Goal: Task Accomplishment & Management: Manage account settings

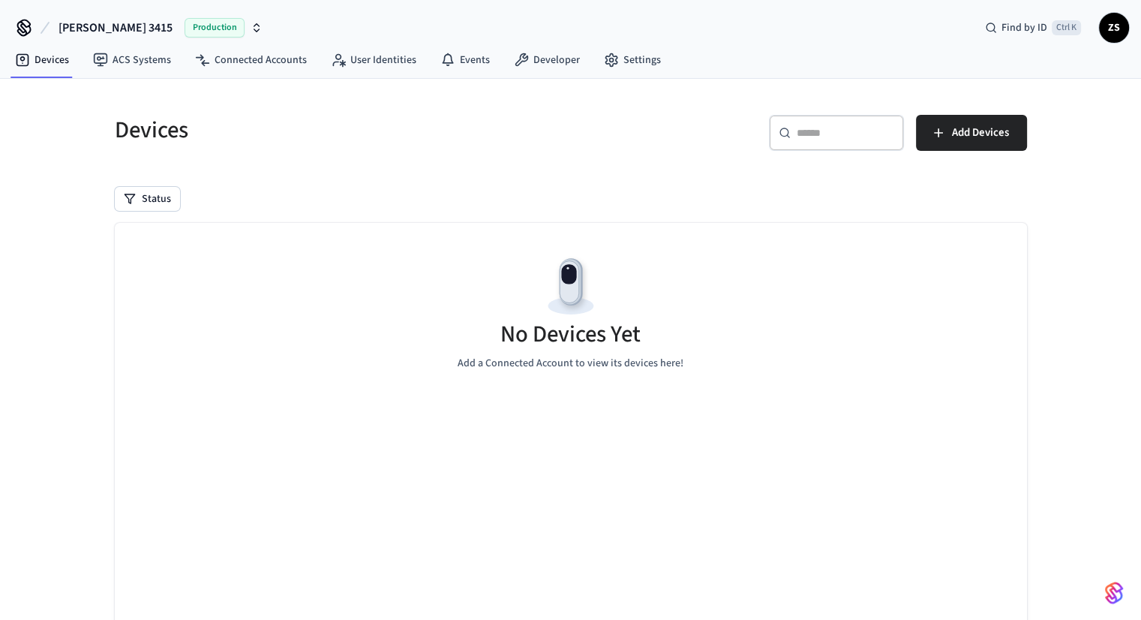
click at [67, 19] on span "[PERSON_NAME] 3415" at bounding box center [116, 28] width 114 height 18
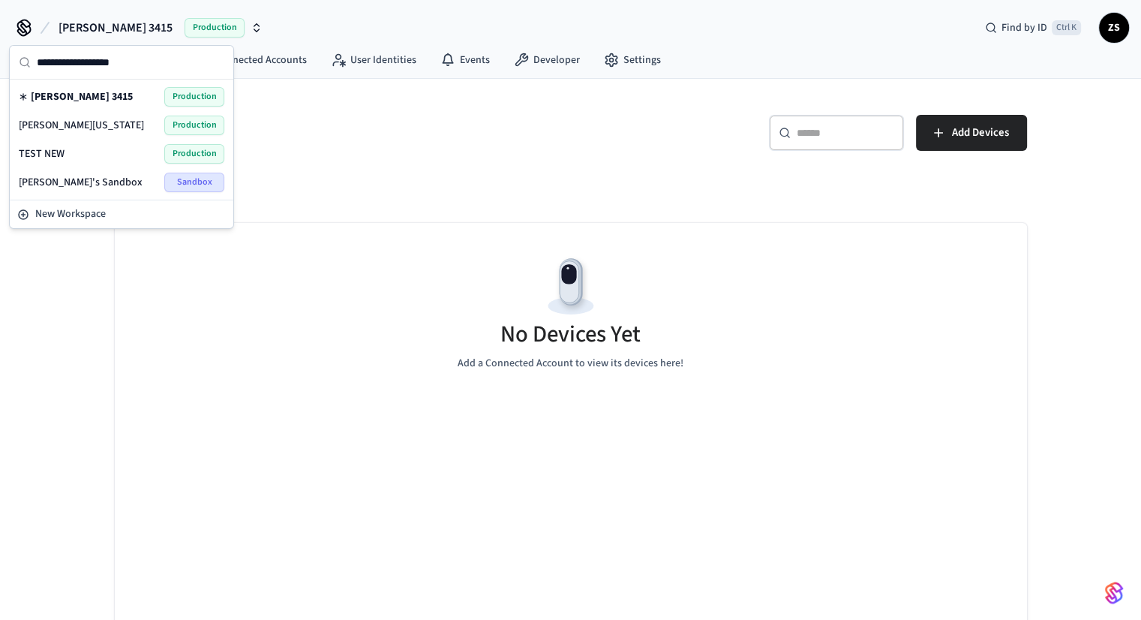
click at [60, 129] on span "[PERSON_NAME][US_STATE]" at bounding box center [81, 125] width 125 height 15
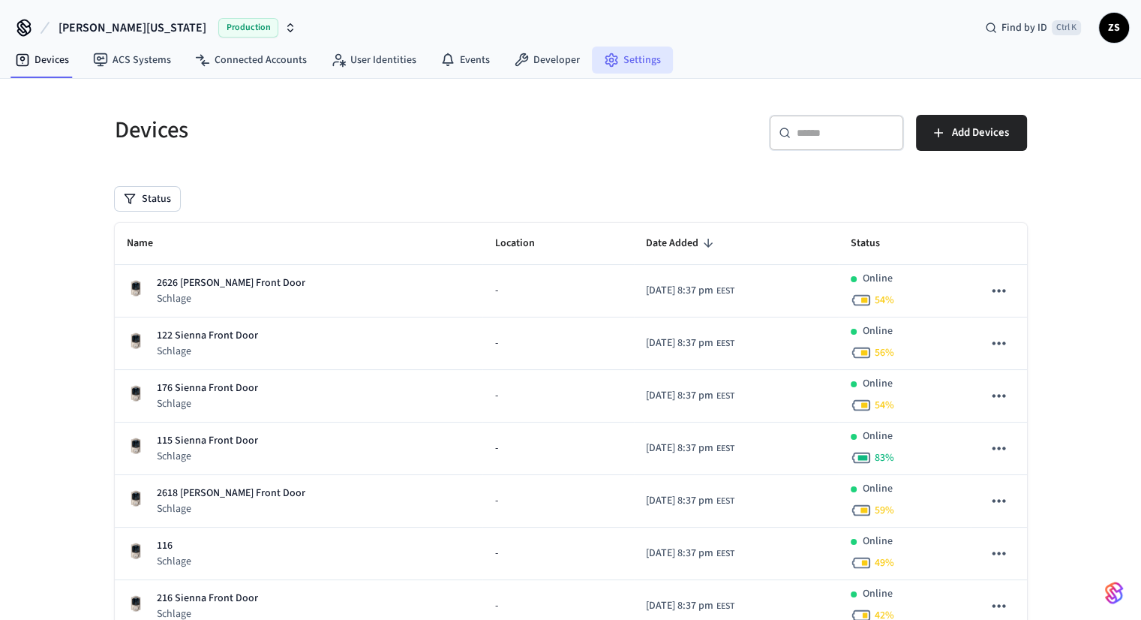
click at [607, 55] on icon at bounding box center [611, 60] width 15 height 15
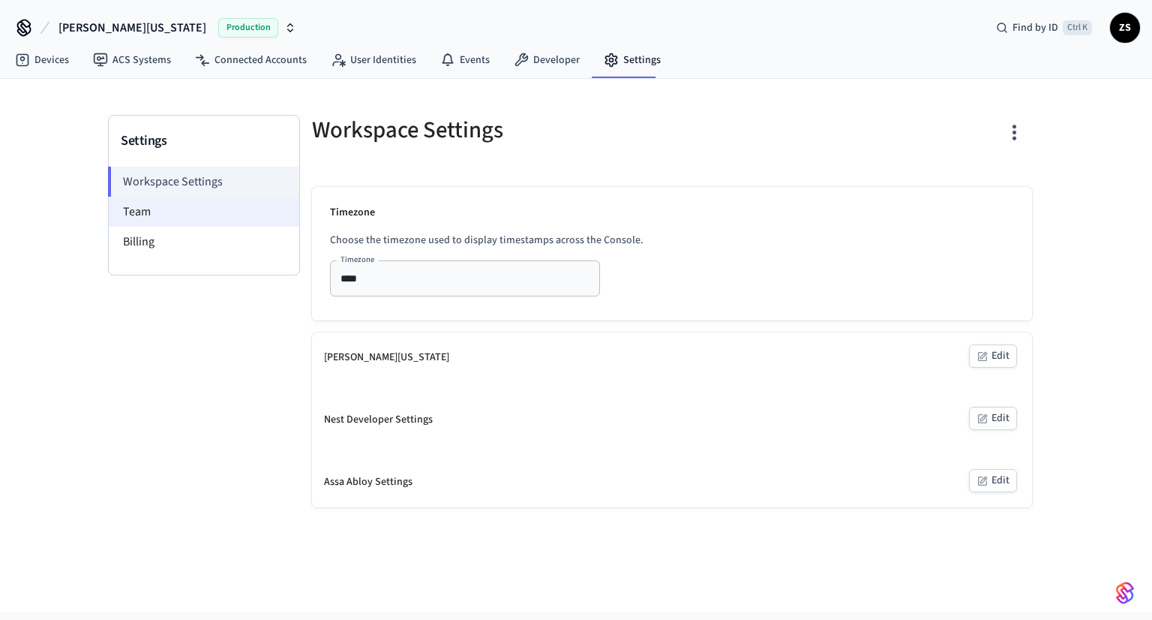
click at [156, 216] on li "Team" at bounding box center [204, 212] width 191 height 30
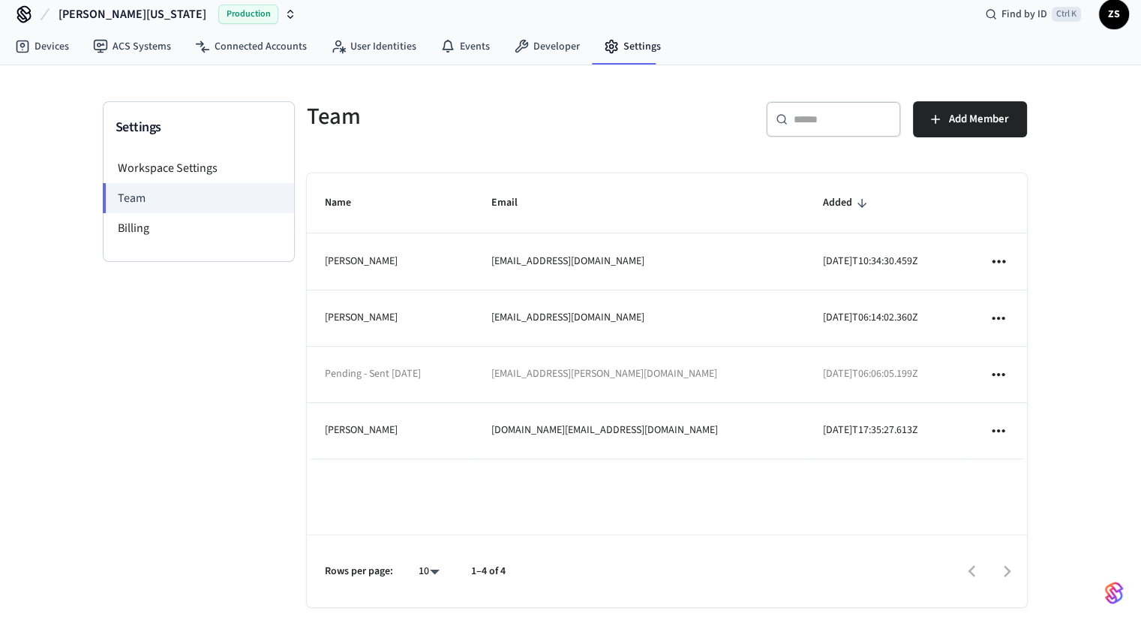
scroll to position [30, 0]
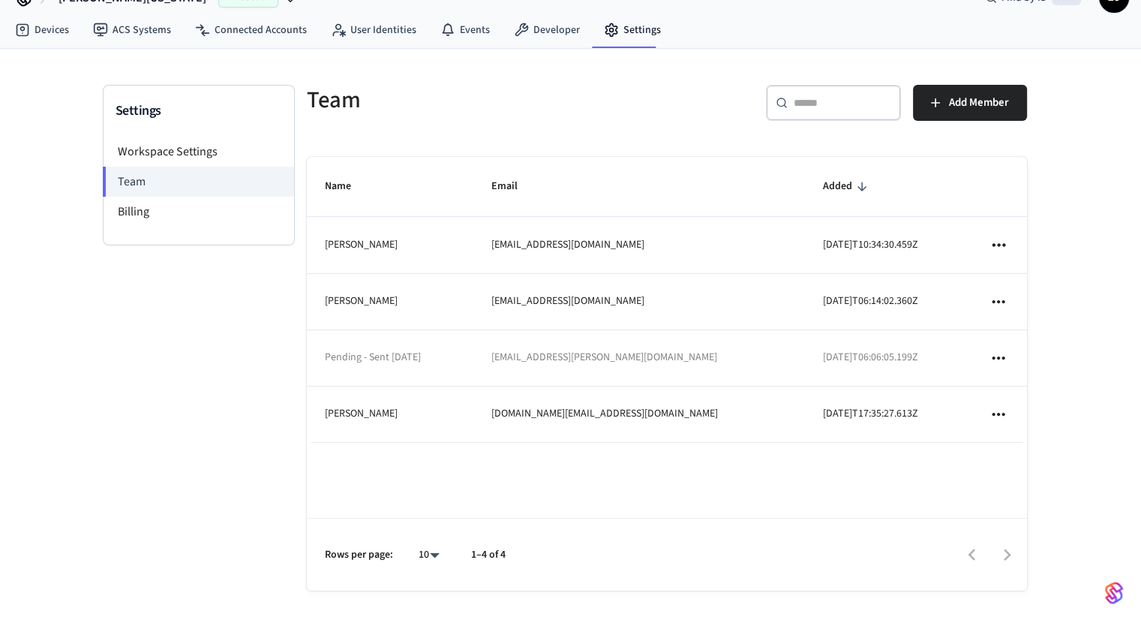
click at [998, 352] on icon "sticky table" at bounding box center [999, 358] width 20 height 20
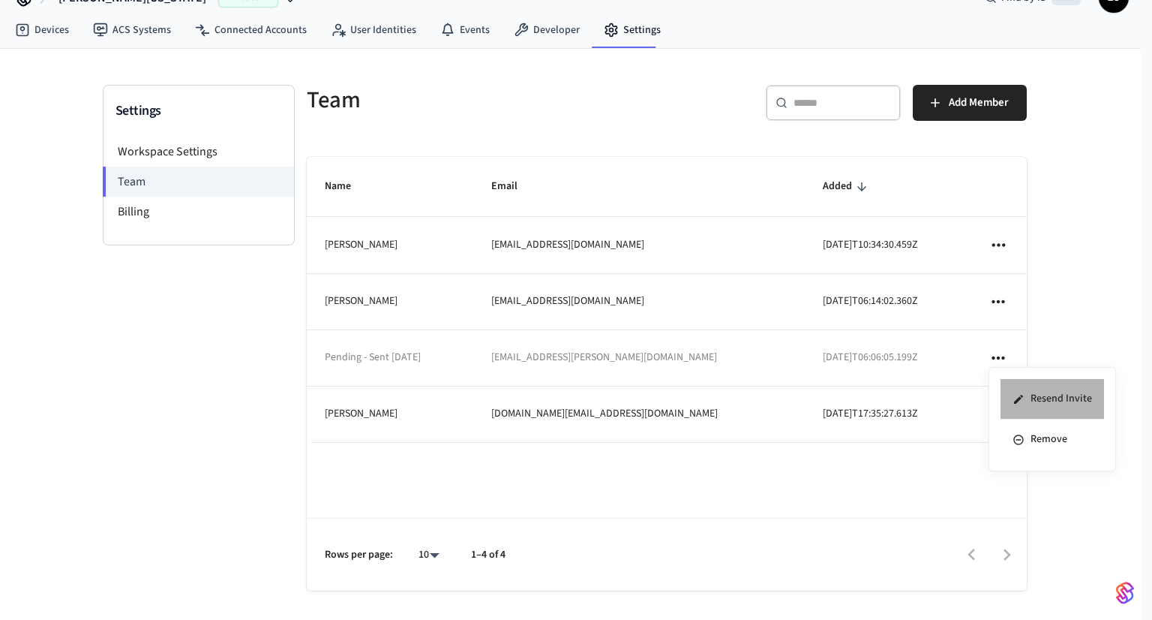
click at [1068, 399] on li "Resend Invite" at bounding box center [1053, 399] width 104 height 41
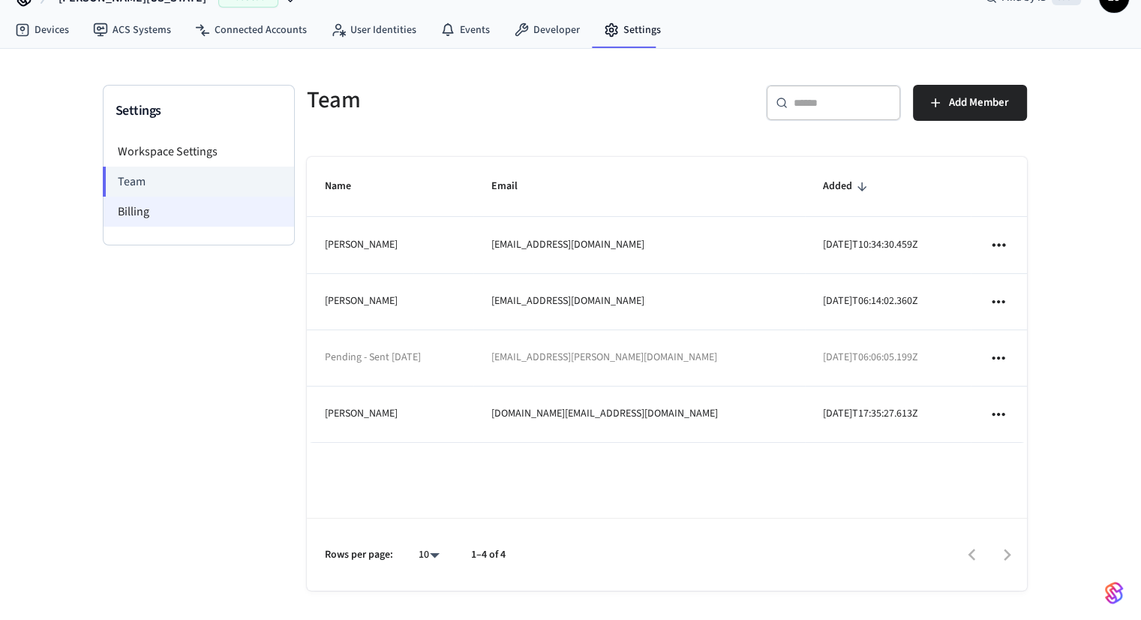
click at [192, 206] on li "Billing" at bounding box center [199, 212] width 191 height 30
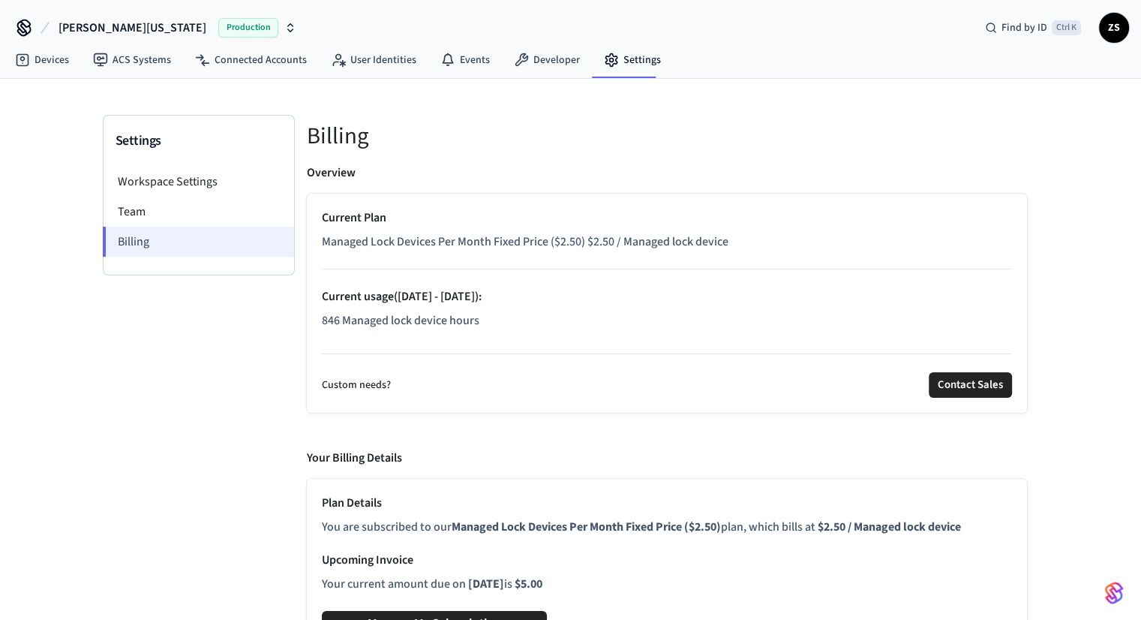
scroll to position [32, 0]
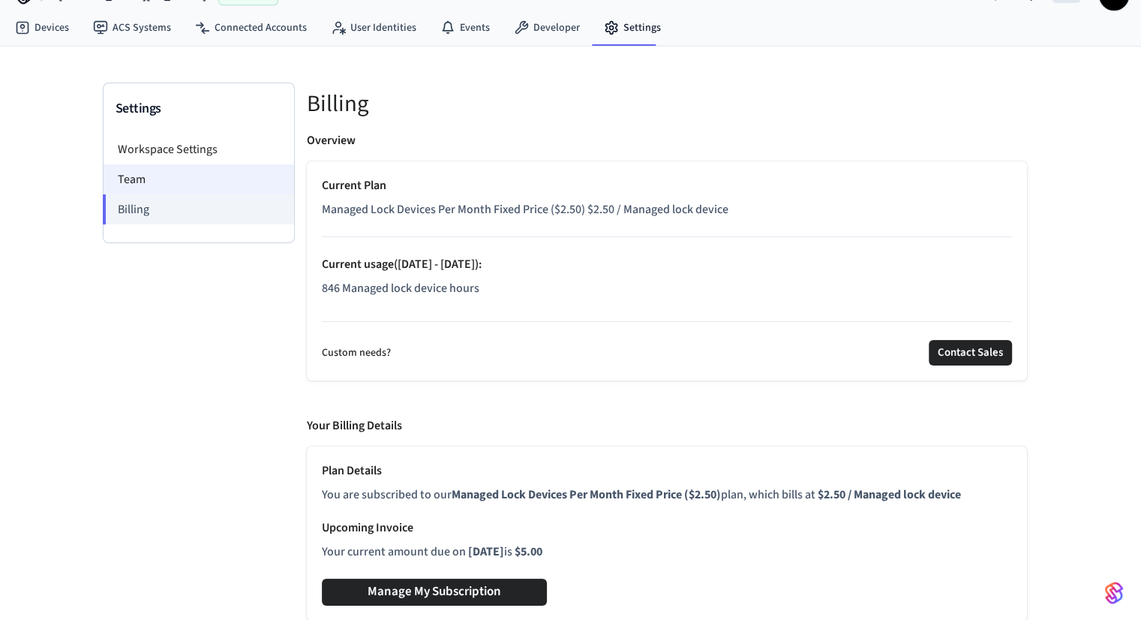
click at [149, 169] on li "Team" at bounding box center [199, 179] width 191 height 30
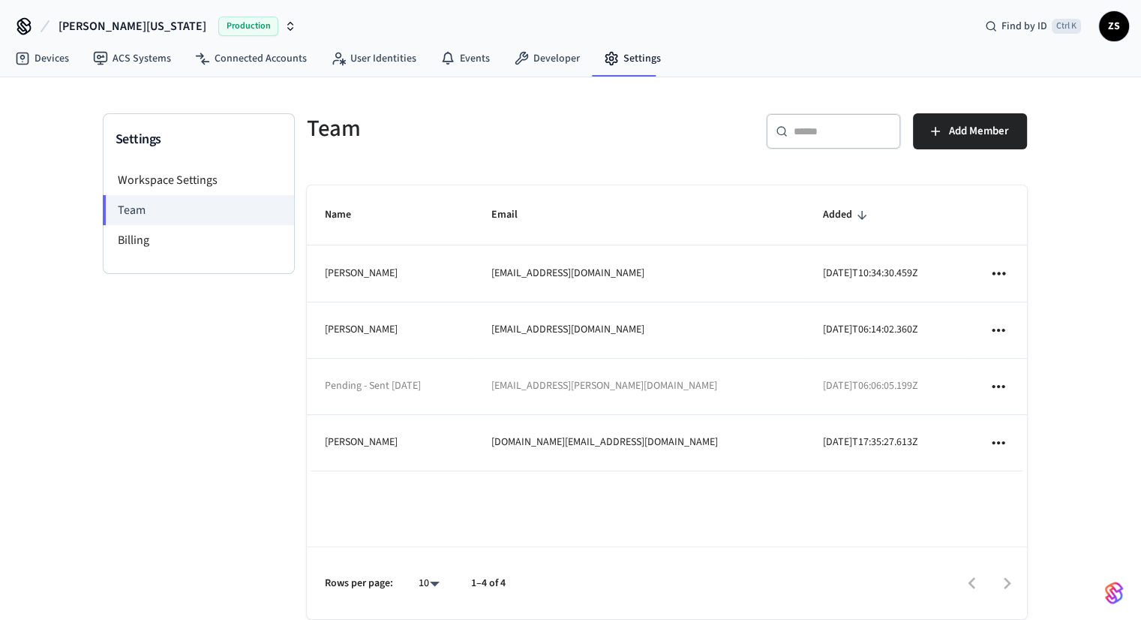
scroll to position [30, 0]
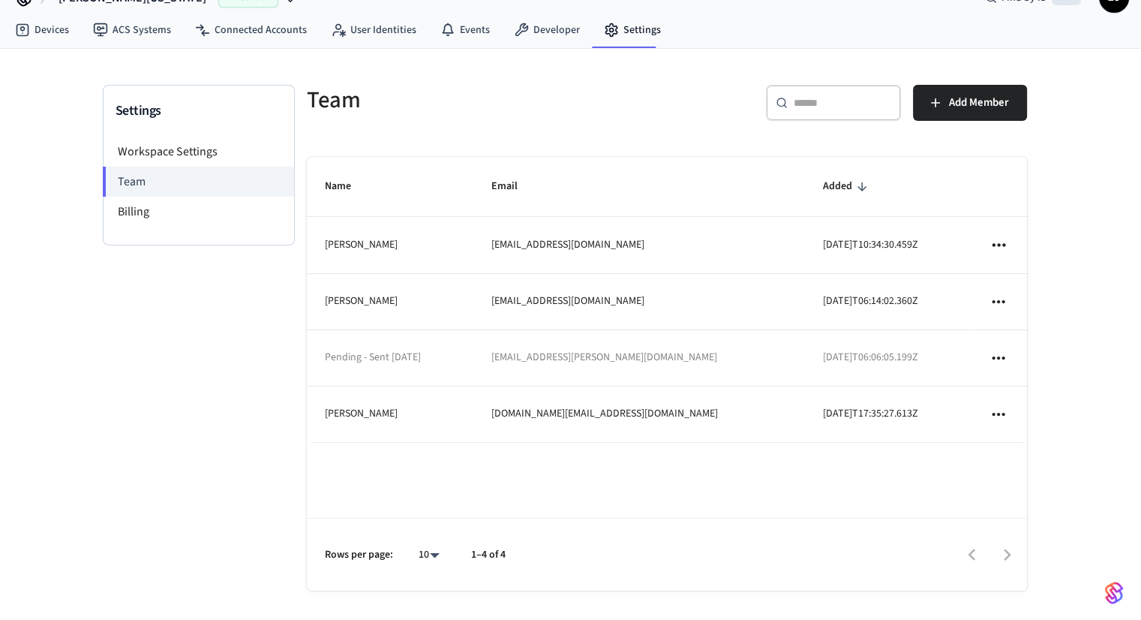
click at [1005, 361] on icon "sticky table" at bounding box center [999, 358] width 20 height 20
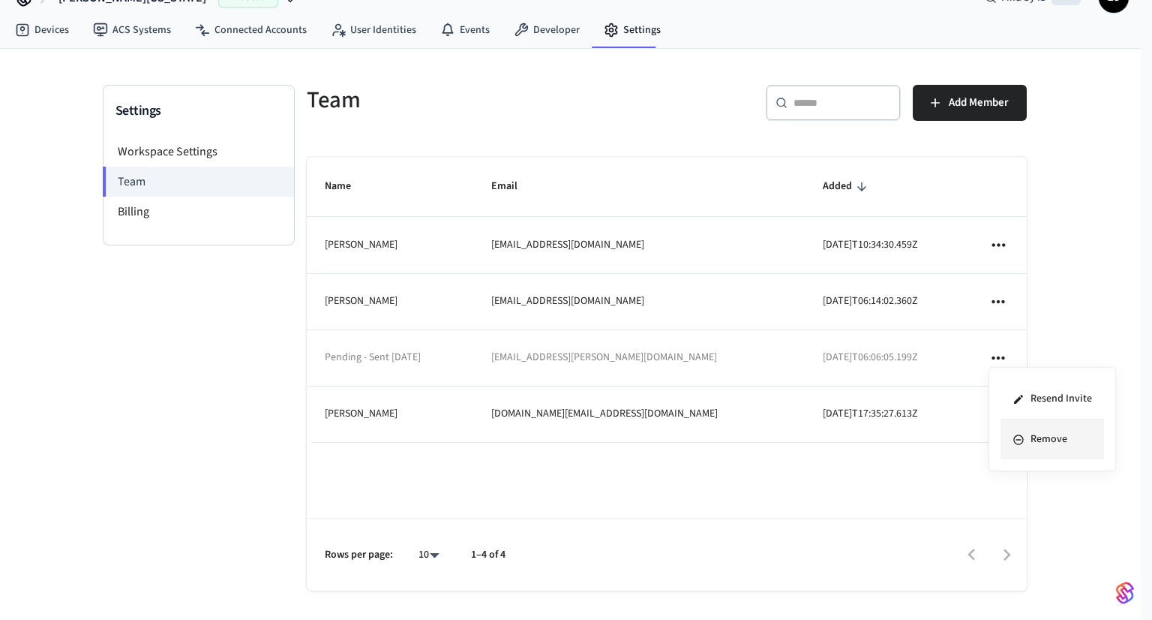
click at [1034, 438] on li "Remove" at bounding box center [1053, 439] width 104 height 40
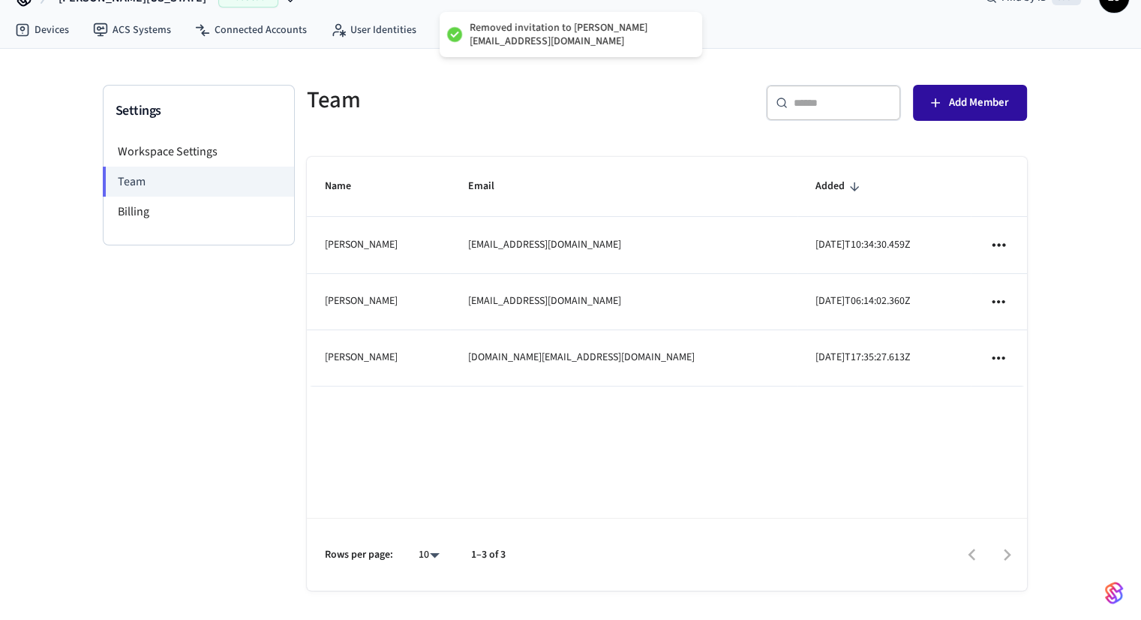
click at [975, 116] on button "Add Member" at bounding box center [970, 103] width 114 height 36
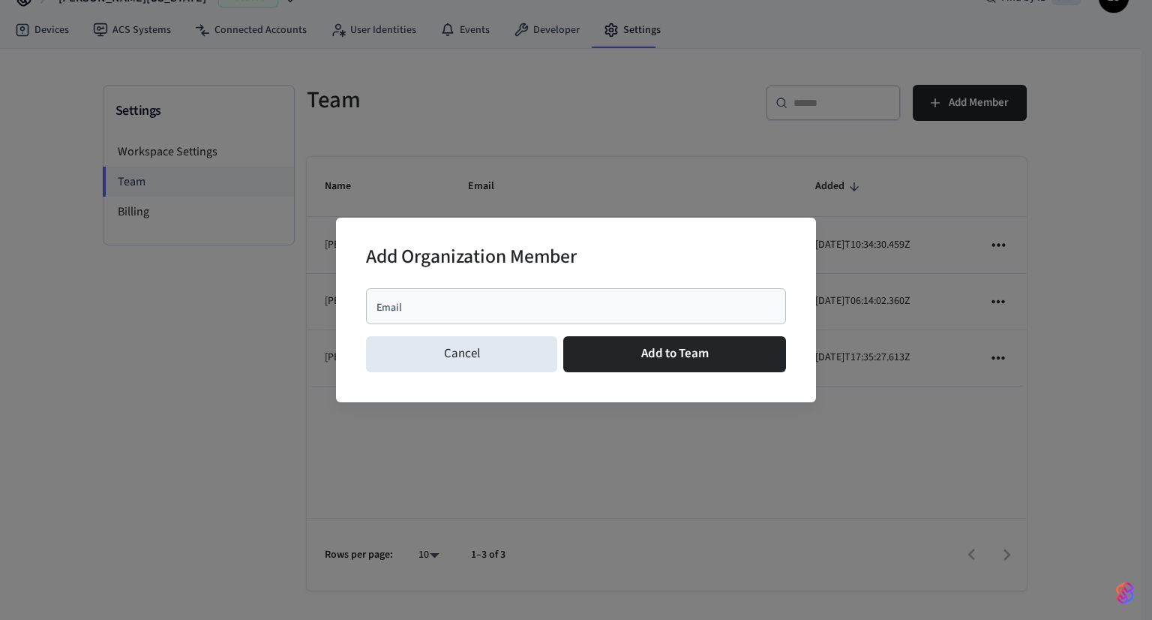
click at [441, 310] on input "Email" at bounding box center [576, 306] width 402 height 15
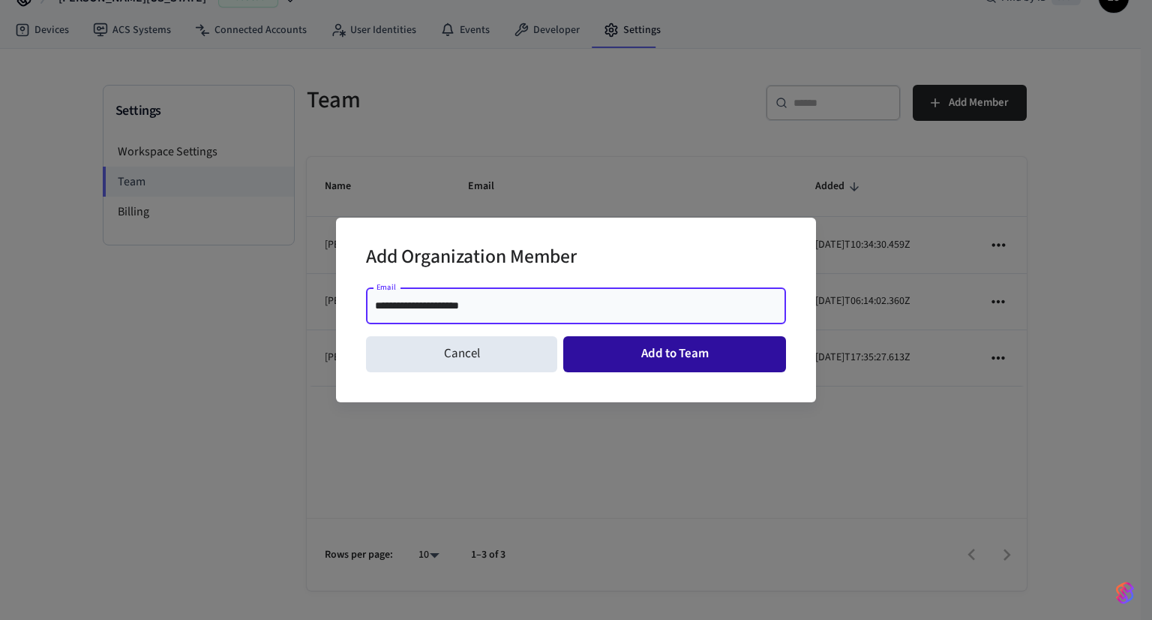
type input "**********"
click at [618, 349] on button "Add to Team" at bounding box center [674, 354] width 223 height 36
